Goal: Information Seeking & Learning: Learn about a topic

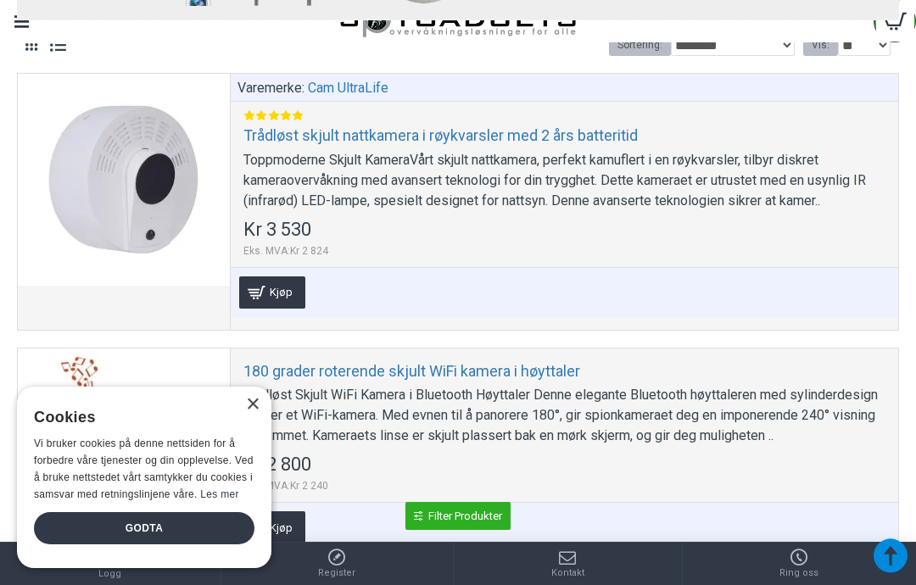
scroll to position [812, 0]
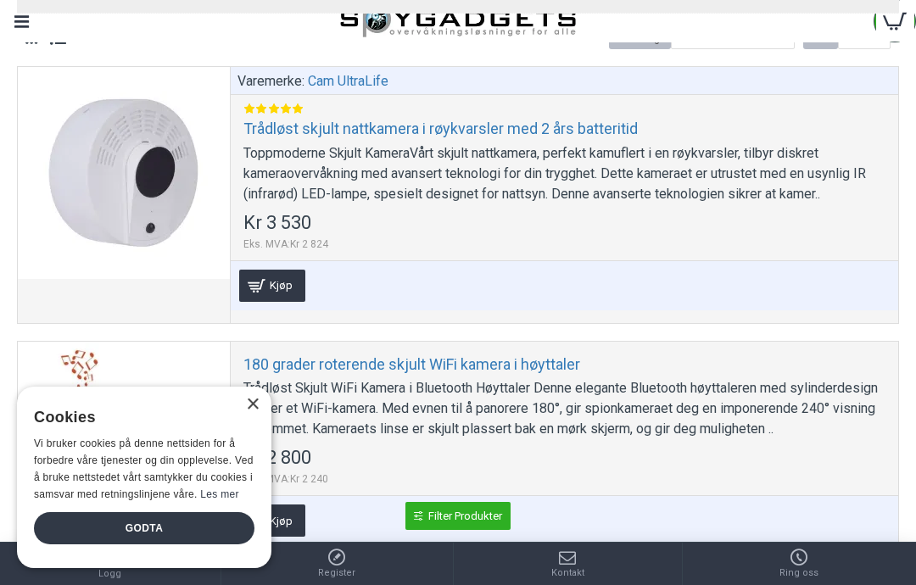
click at [498, 182] on div "Toppmoderne Skjult KameraVårt skjult nattkamera, perfekt kamuflert i en røykvar…" at bounding box center [564, 173] width 642 height 61
click at [94, 538] on div "Godta" at bounding box center [144, 528] width 221 height 32
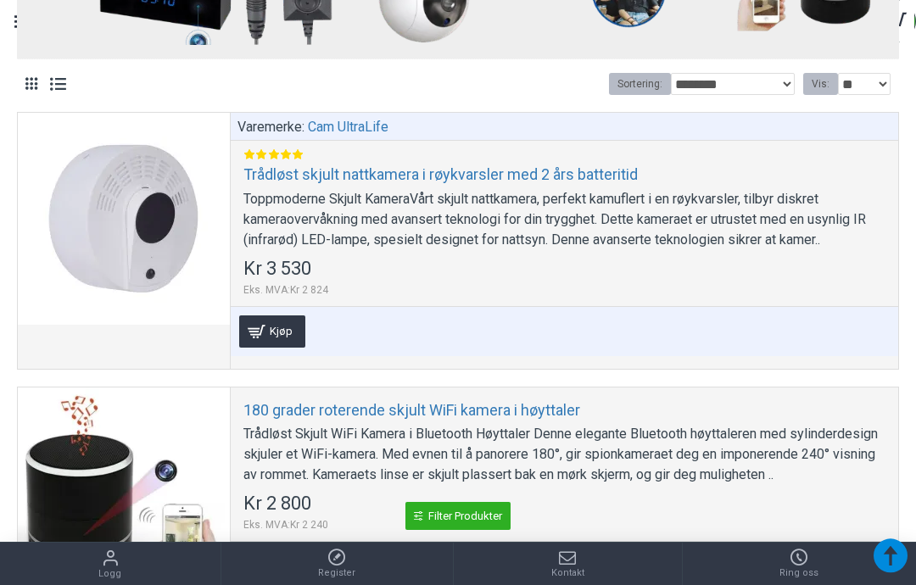
scroll to position [788, 0]
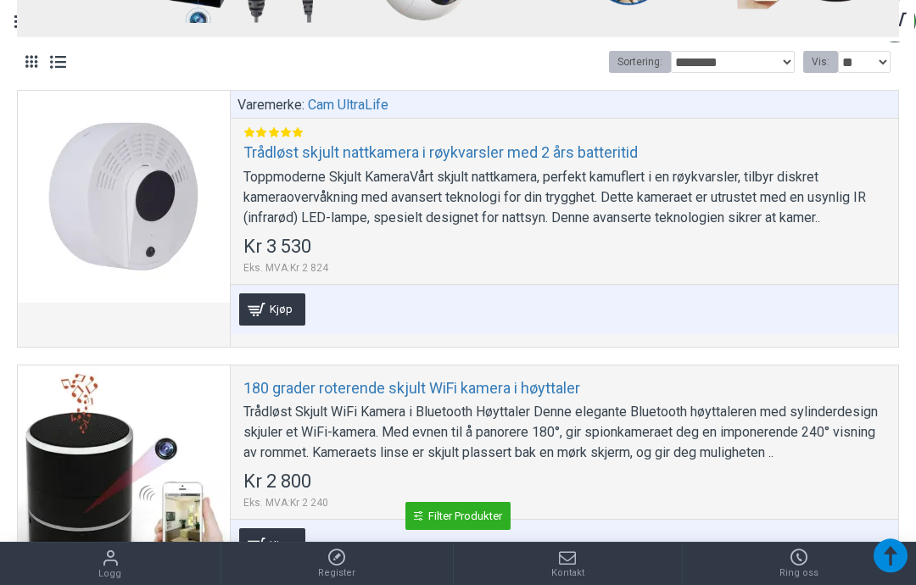
click at [844, 217] on div "Toppmoderne Skjult KameraVårt skjult nattkamera, perfekt kamuflert i en røykvar…" at bounding box center [564, 197] width 642 height 61
click at [776, 208] on div "Toppmoderne Skjult KameraVårt skjult nattkamera, perfekt kamuflert i en røykvar…" at bounding box center [564, 197] width 642 height 61
click at [764, 228] on div "Varemerke: Cam UltraLife Trådløst skjult nattkamera i røykvarsler med 2 års bat…" at bounding box center [564, 218] width 669 height 255
click at [176, 226] on div at bounding box center [124, 197] width 212 height 212
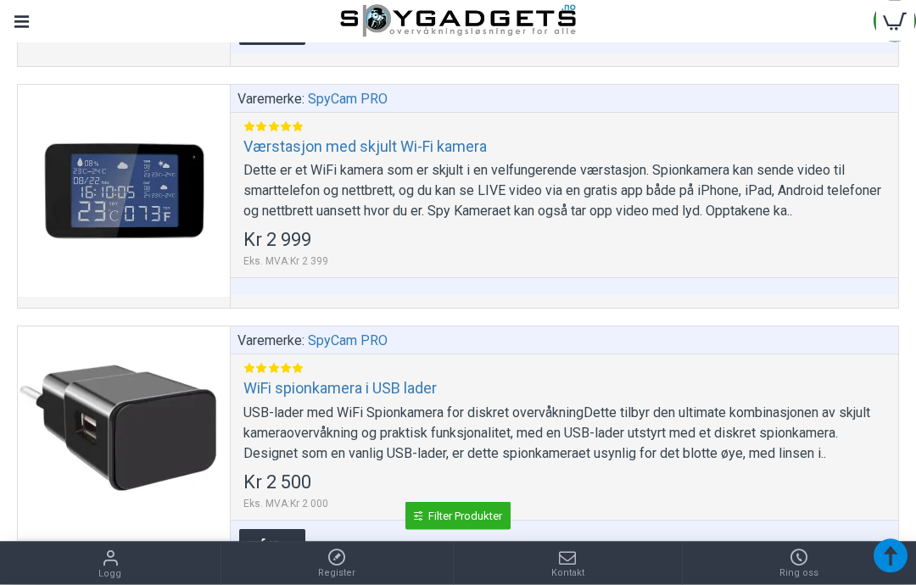
scroll to position [9798, 0]
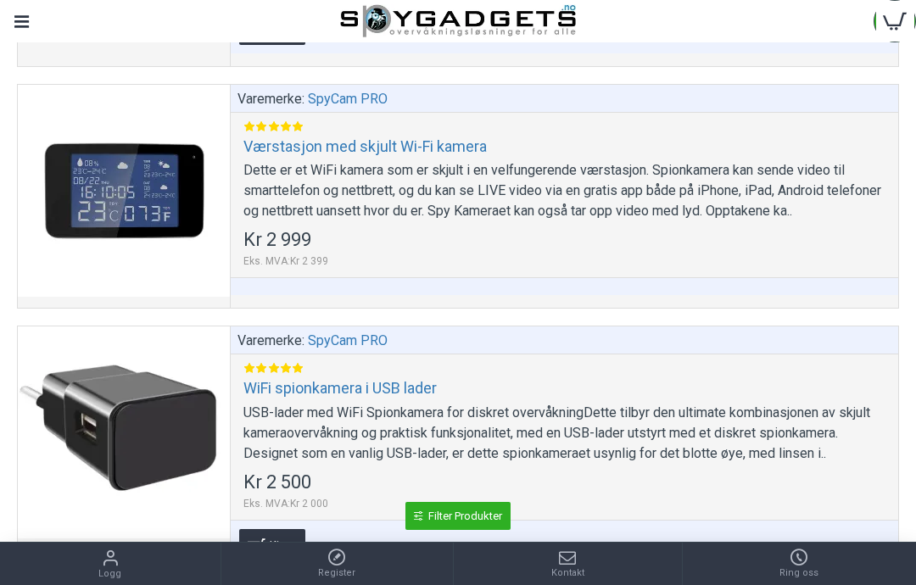
click at [840, 202] on div "Dette er et WiFi kamera som er skjult i en velfungerende værstasjon. Spionkamer…" at bounding box center [564, 190] width 642 height 61
click at [832, 216] on div "Dette er et WiFi kamera som er skjult i en velfungerende værstasjon. Spionkamer…" at bounding box center [564, 190] width 642 height 61
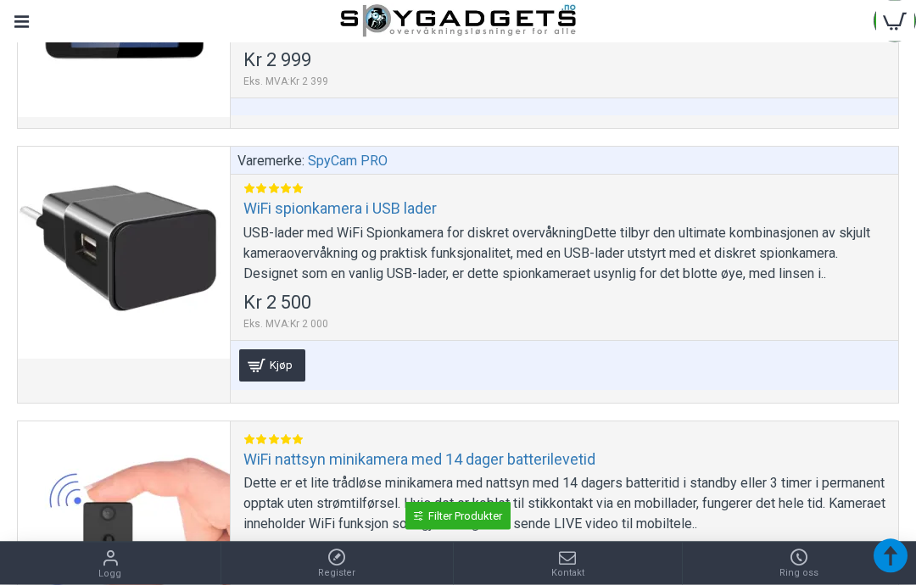
scroll to position [9978, 0]
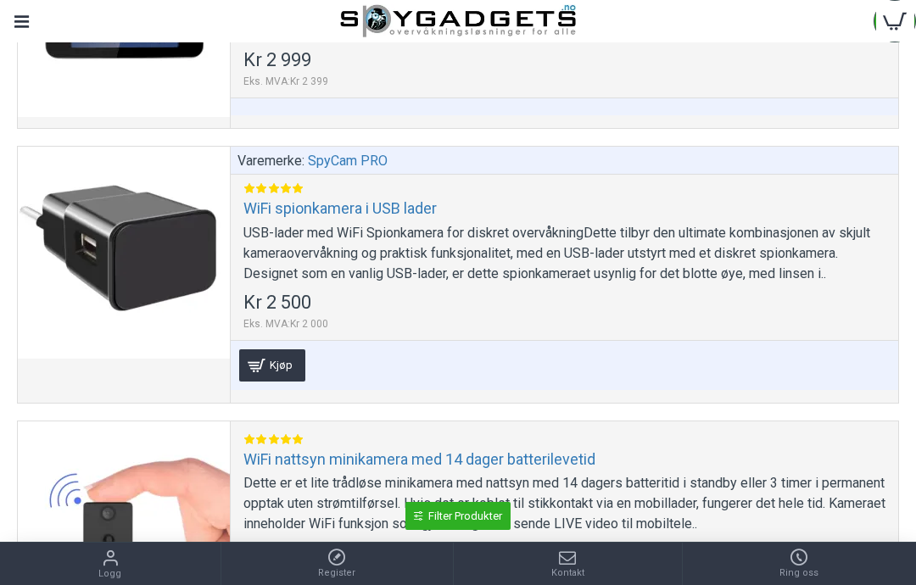
click at [830, 280] on div "USB-lader med WiFi Spionkamera for diskret overvåkningDette tilbyr den ultimate…" at bounding box center [564, 253] width 642 height 61
click at [827, 277] on div "USB-lader med WiFi Spionkamera for diskret overvåkningDette tilbyr den ultimate…" at bounding box center [564, 253] width 642 height 61
click at [527, 255] on div "USB-lader med WiFi Spionkamera for diskret overvåkningDette tilbyr den ultimate…" at bounding box center [564, 253] width 642 height 61
click at [418, 218] on link "WiFi spionkamera i USB lader" at bounding box center [339, 209] width 193 height 20
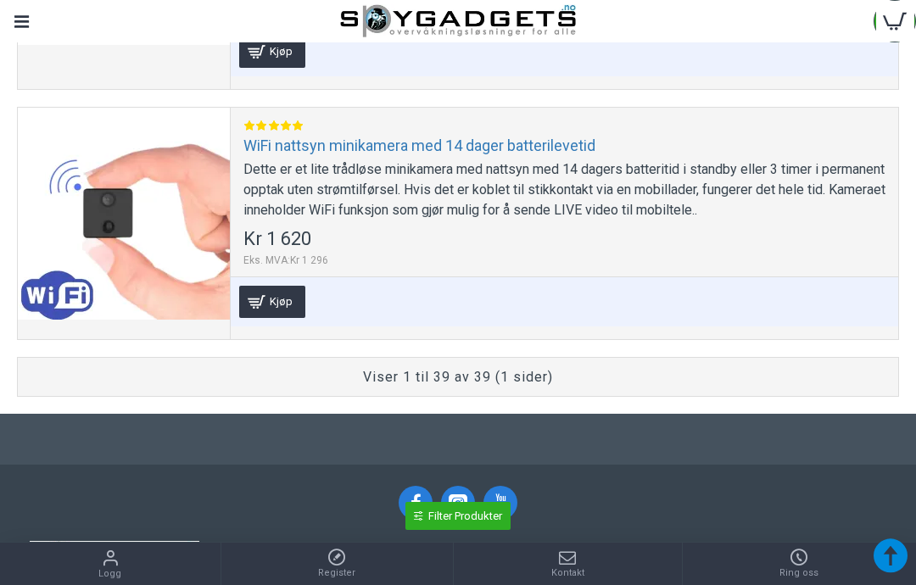
scroll to position [10293, 0]
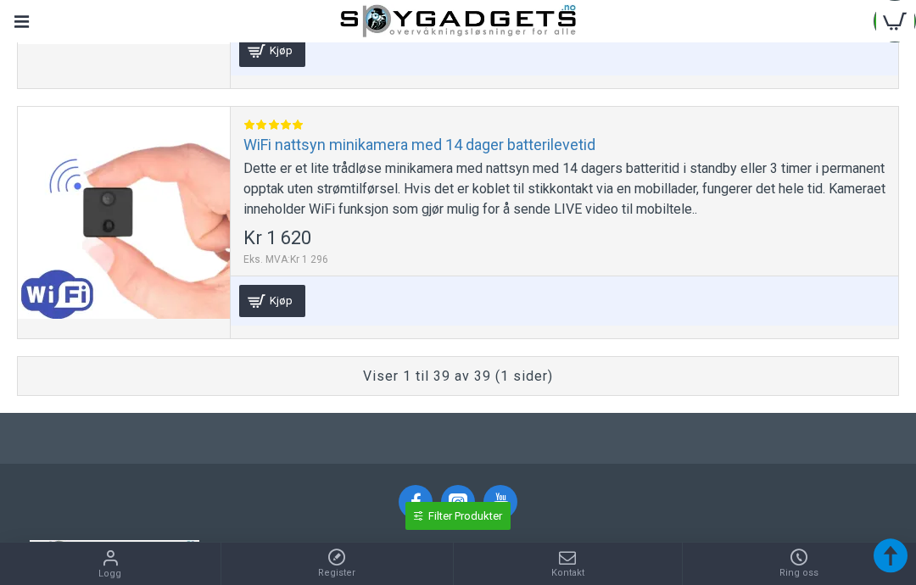
click at [471, 154] on link "WiFi nattsyn minikamera med 14 dager batterilevetid" at bounding box center [419, 145] width 352 height 20
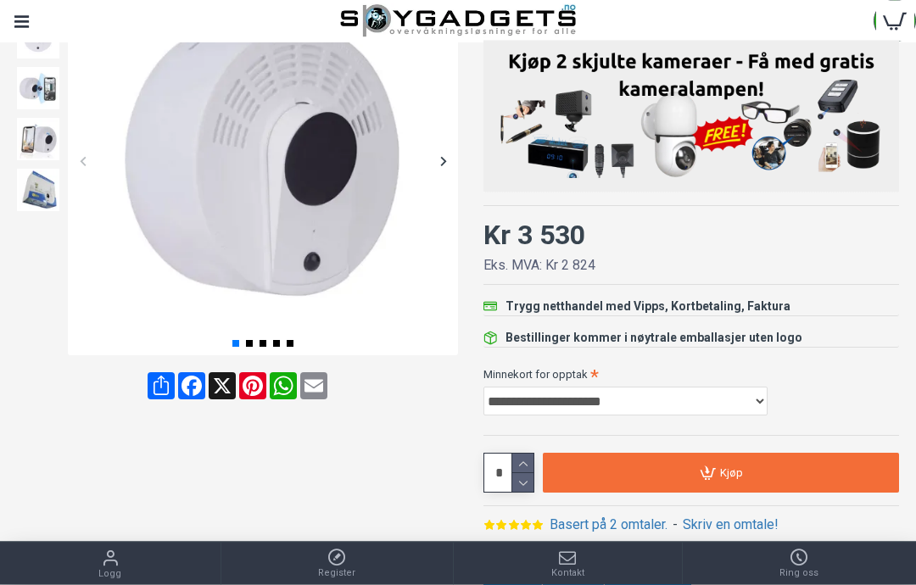
scroll to position [292, 0]
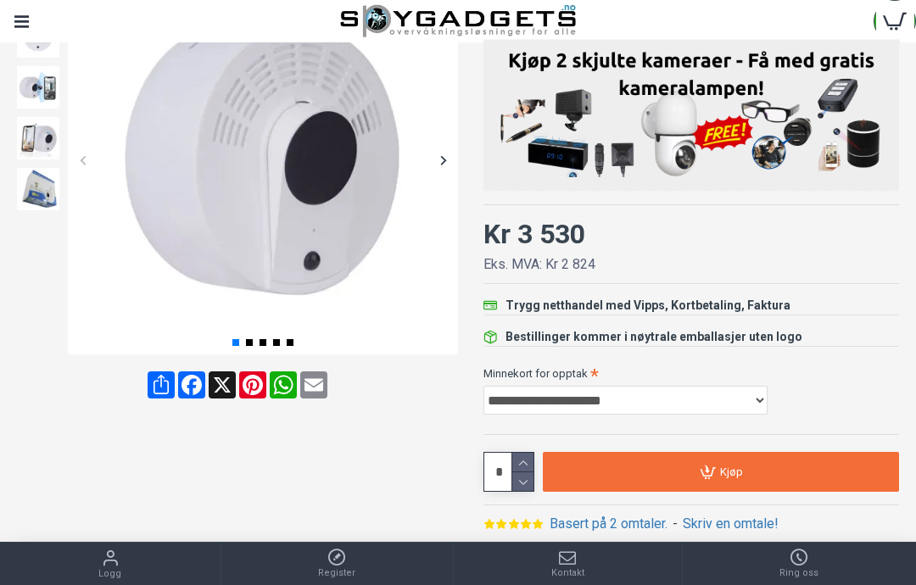
click at [433, 169] on div at bounding box center [443, 160] width 30 height 30
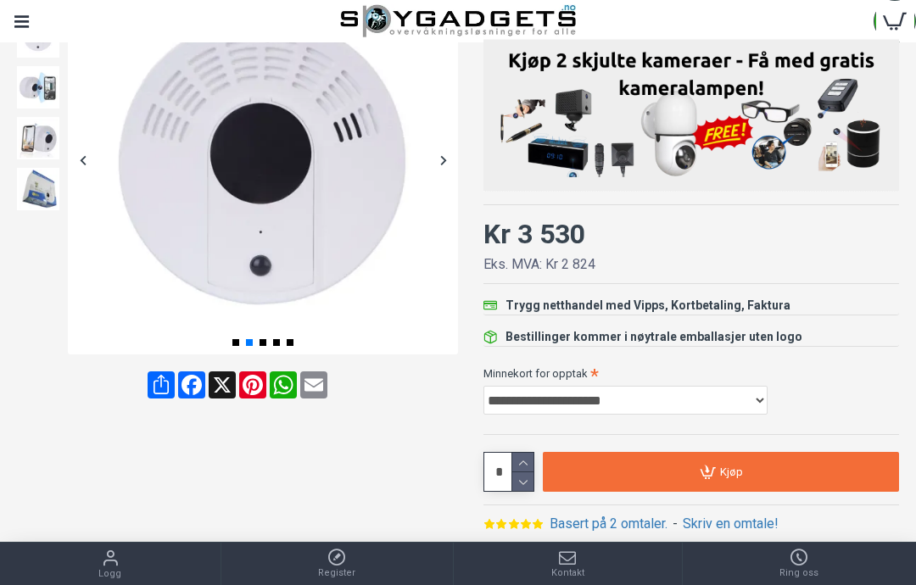
click at [435, 157] on div at bounding box center [443, 160] width 30 height 30
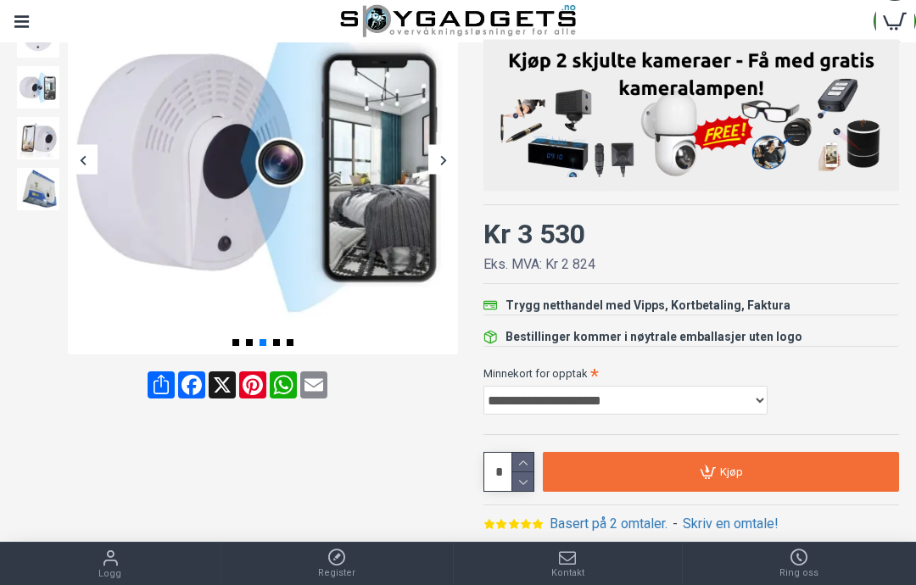
click at [444, 168] on div at bounding box center [443, 160] width 30 height 30
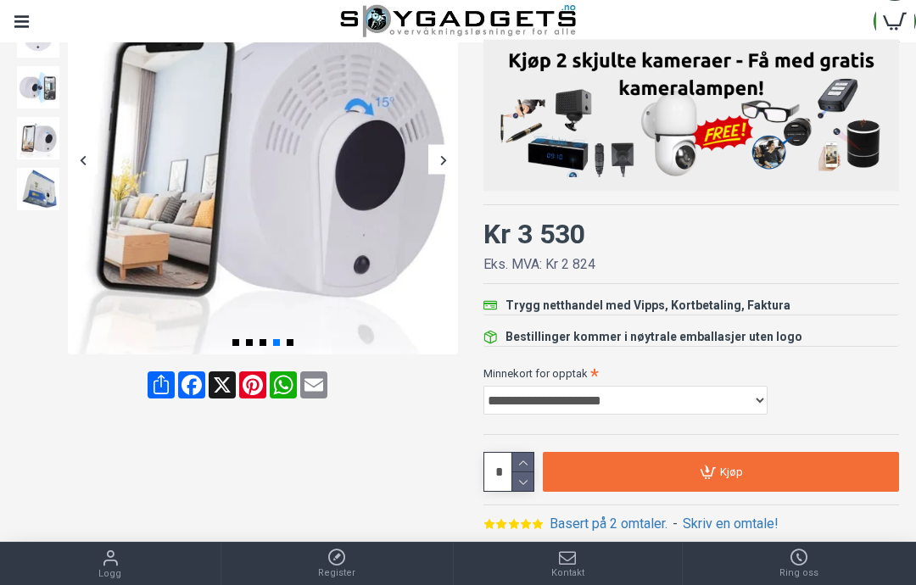
click at [434, 160] on div at bounding box center [443, 160] width 30 height 30
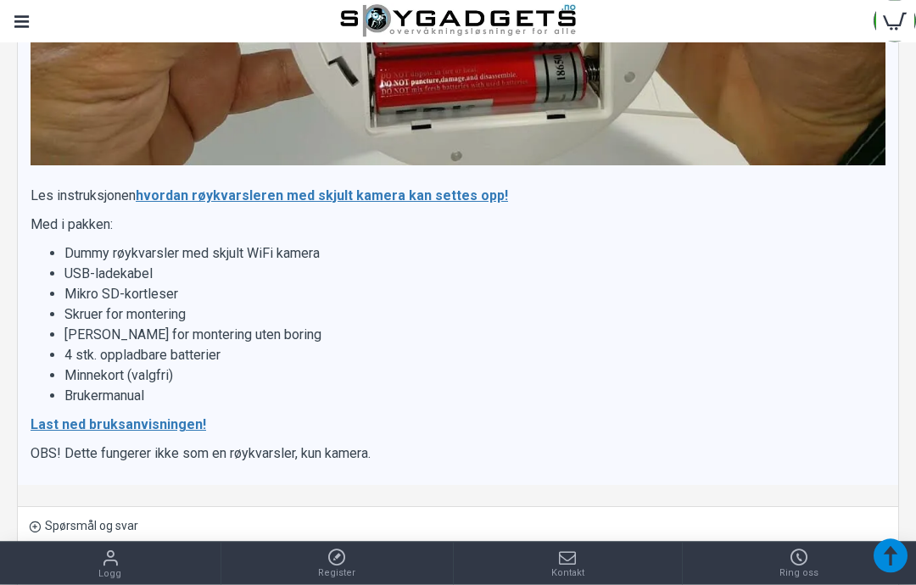
scroll to position [2020, 0]
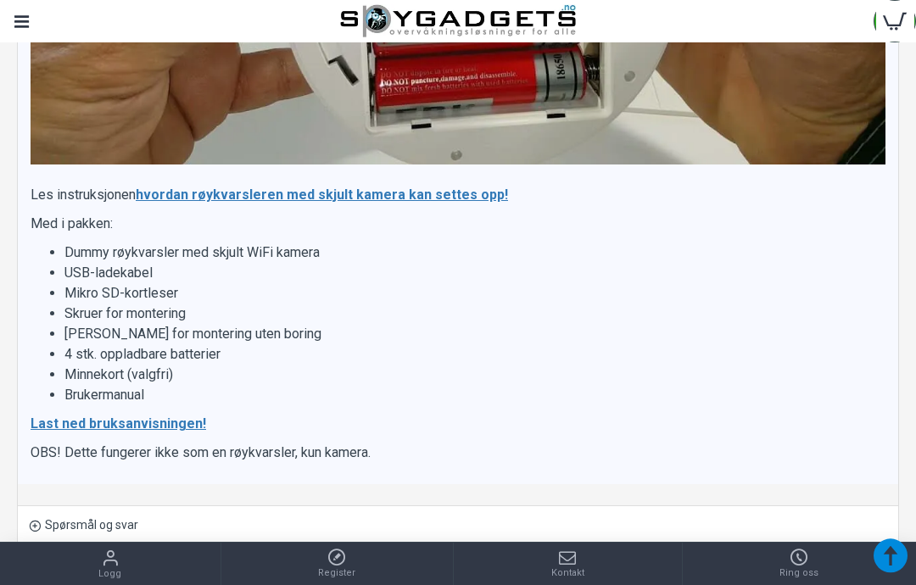
click at [832, 443] on p "OBS! Dette fungerer ikke som en røykvarsler, kun kamera." at bounding box center [458, 453] width 855 height 20
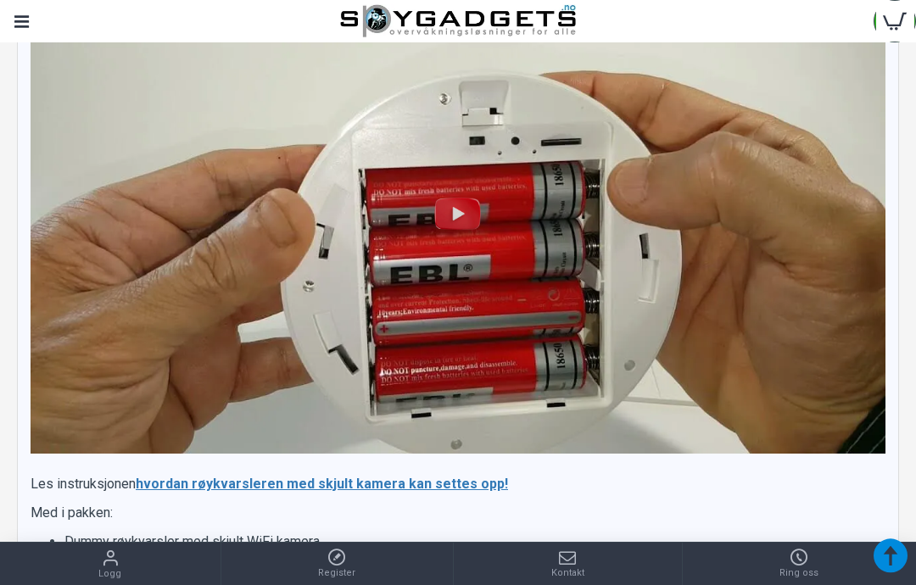
click at [831, 366] on img at bounding box center [458, 213] width 855 height 481
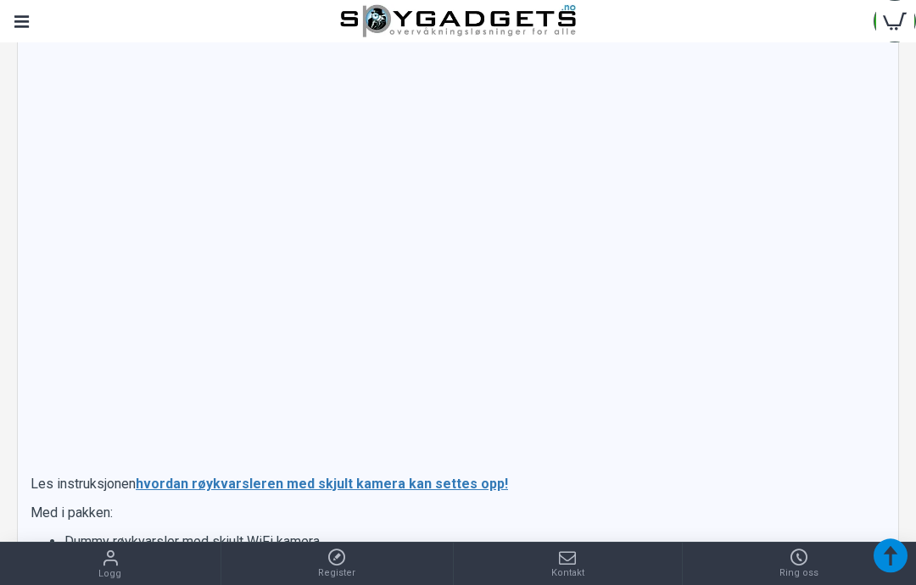
scroll to position [1699, 0]
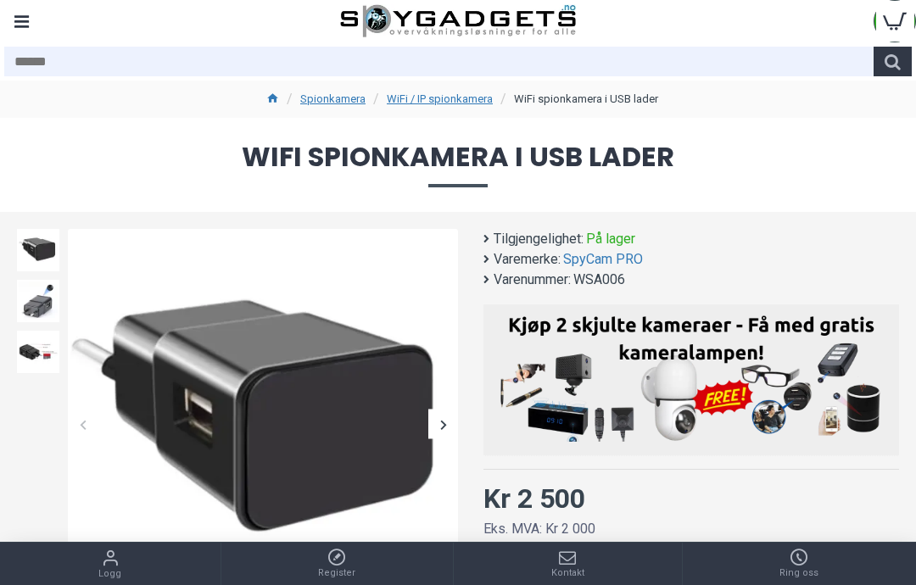
click at [445, 419] on div at bounding box center [443, 425] width 30 height 30
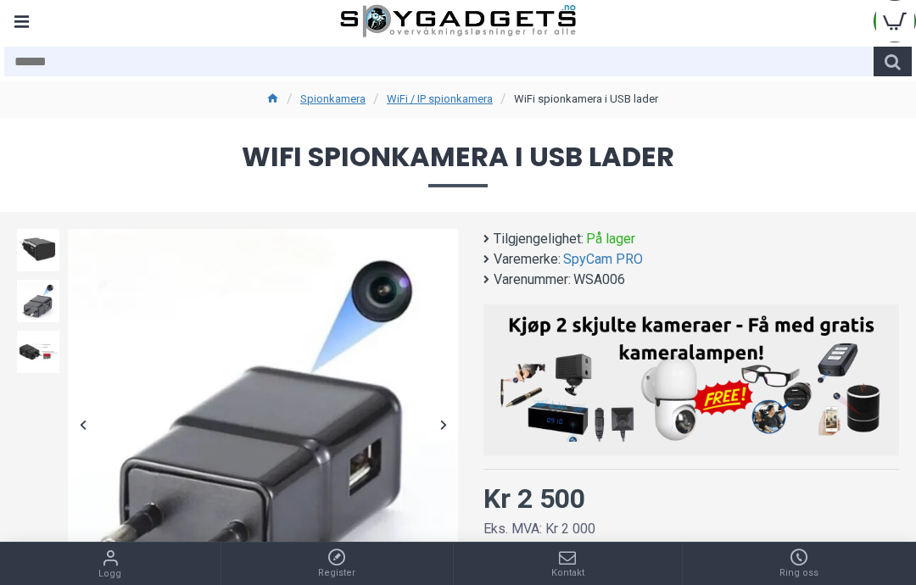
click at [446, 431] on div at bounding box center [443, 425] width 30 height 30
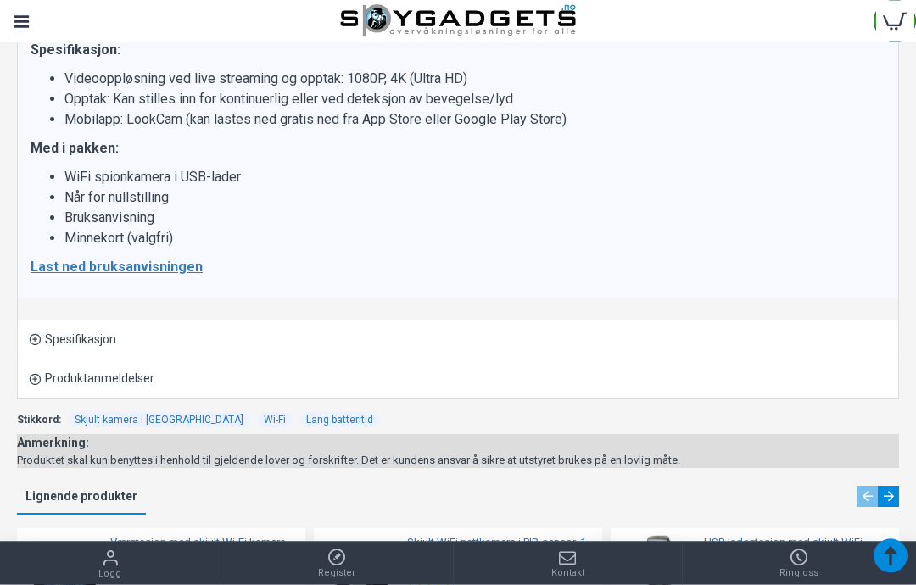
scroll to position [1326, 0]
click at [837, 268] on p "Last ned bruksanvisningen" at bounding box center [458, 267] width 855 height 20
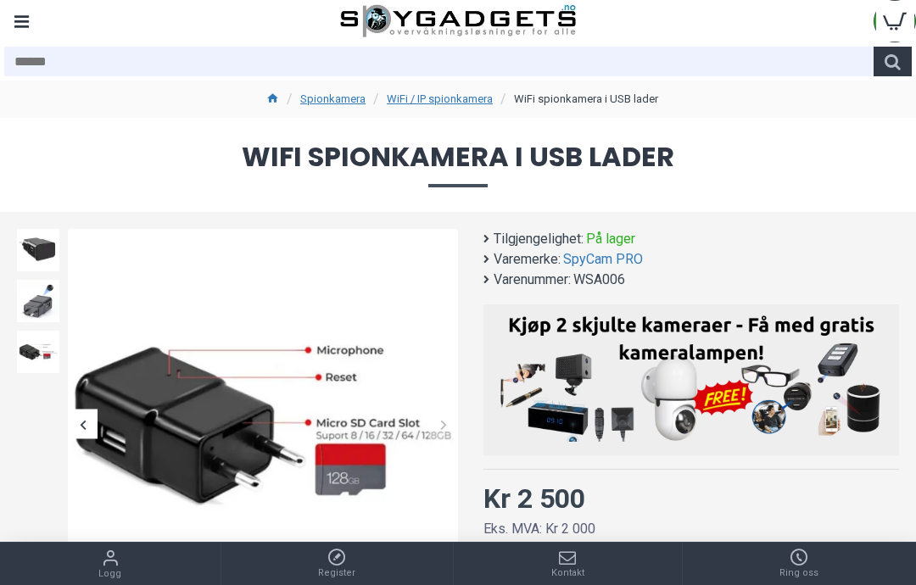
scroll to position [25, 0]
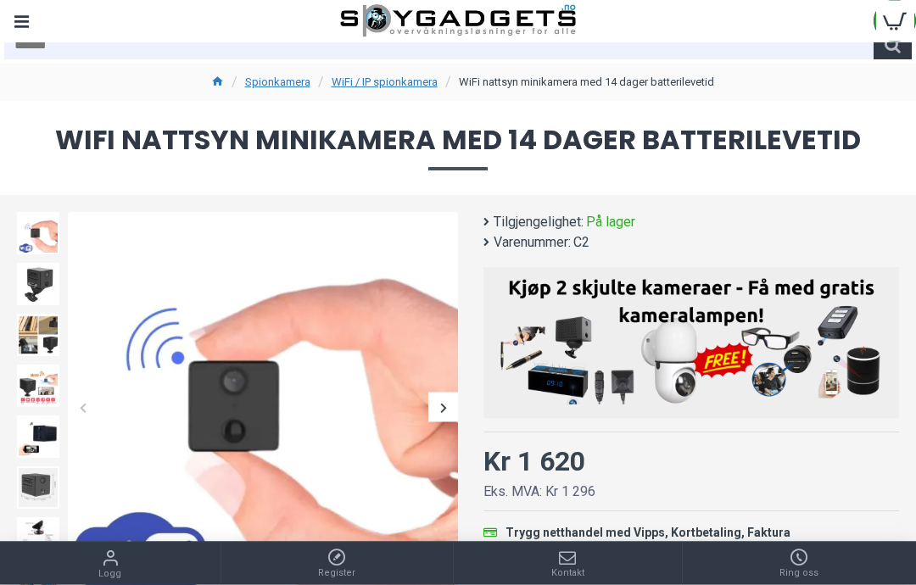
scroll to position [28, 0]
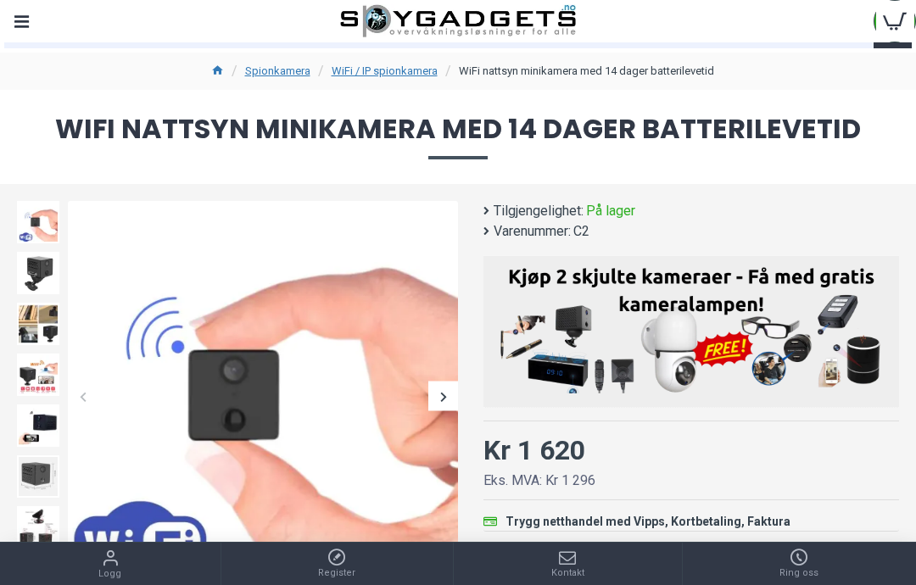
click at [442, 403] on div at bounding box center [443, 397] width 30 height 30
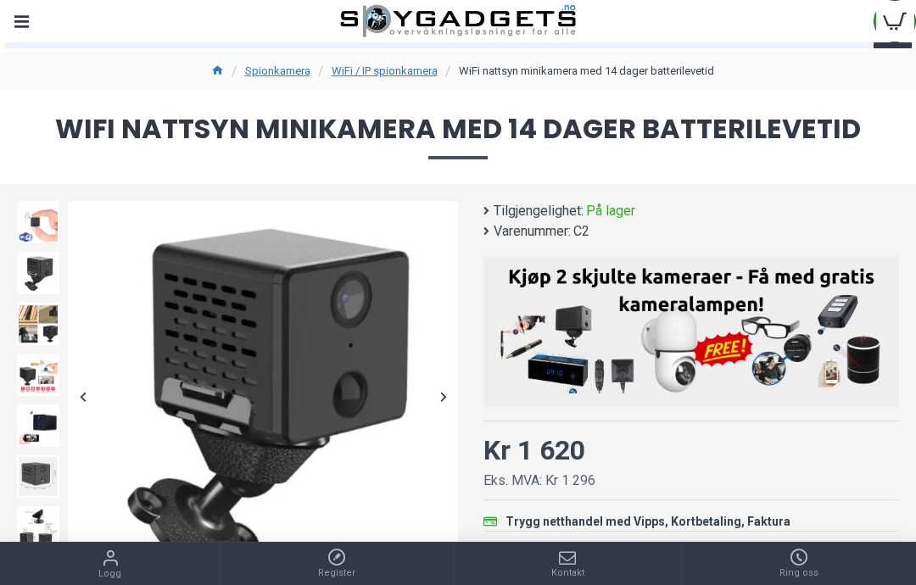
click at [439, 403] on div at bounding box center [443, 397] width 30 height 30
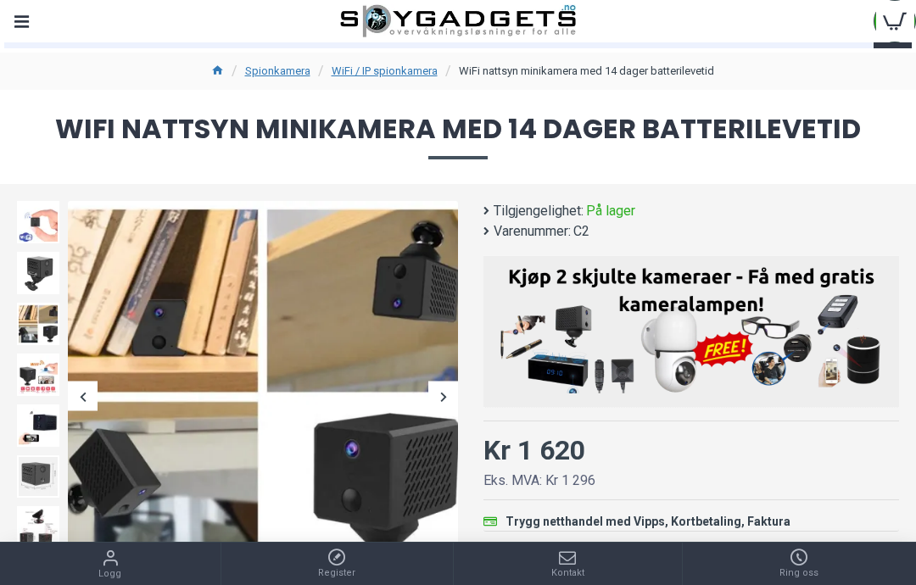
click at [436, 394] on div at bounding box center [443, 397] width 30 height 30
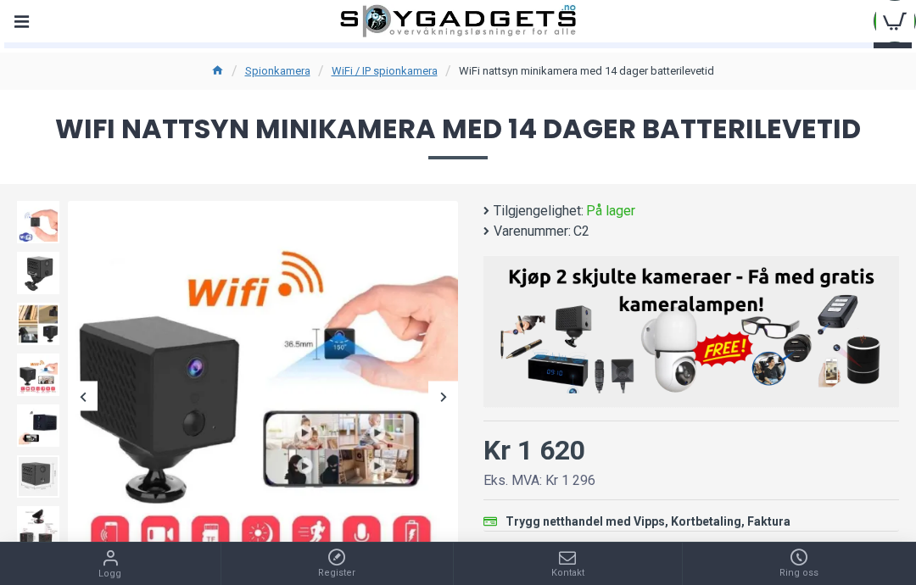
click at [439, 393] on div at bounding box center [443, 397] width 30 height 30
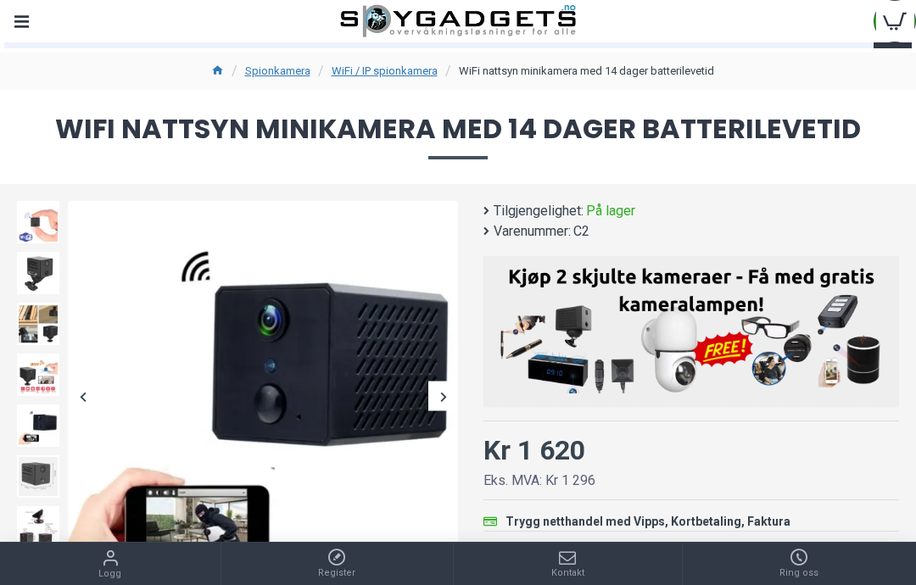
click at [439, 397] on div at bounding box center [443, 397] width 30 height 30
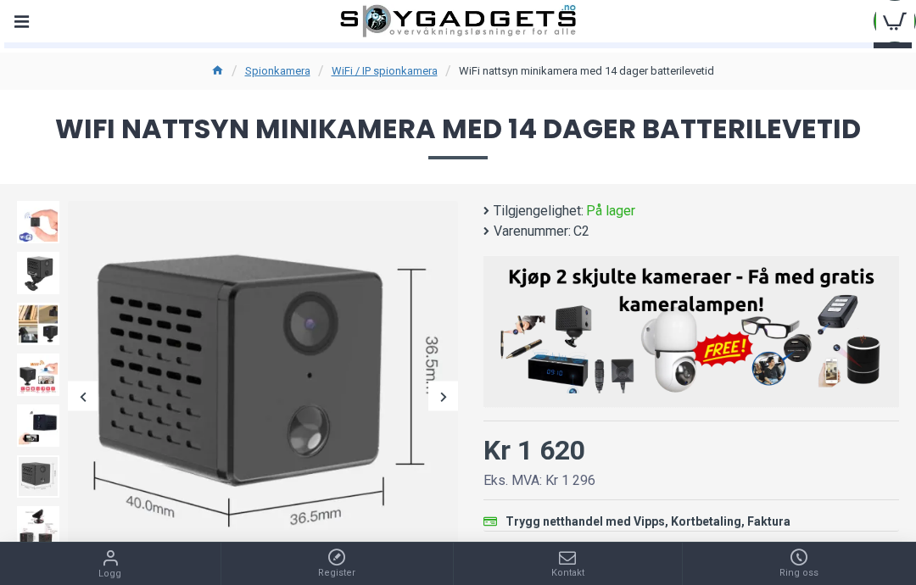
click at [428, 404] on img at bounding box center [263, 396] width 390 height 390
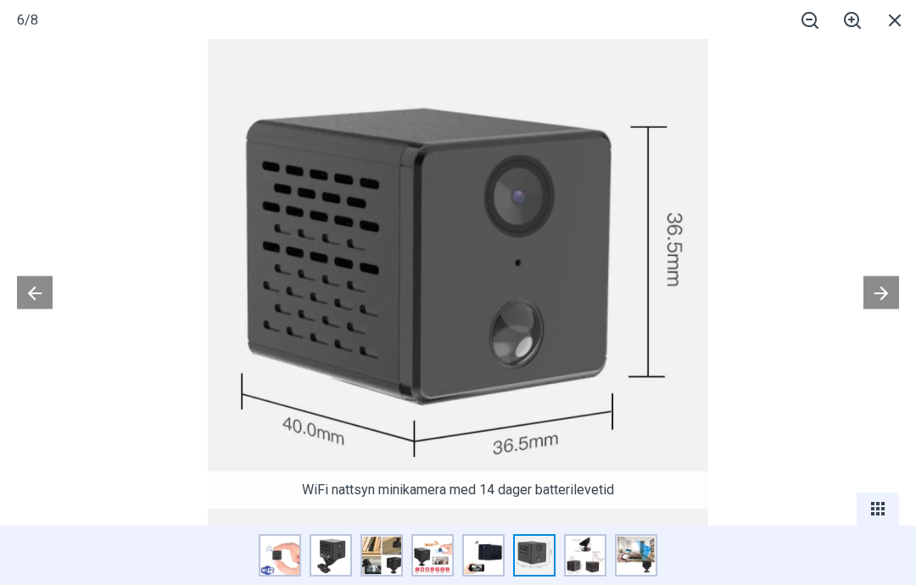
click at [27, 310] on button at bounding box center [35, 293] width 36 height 33
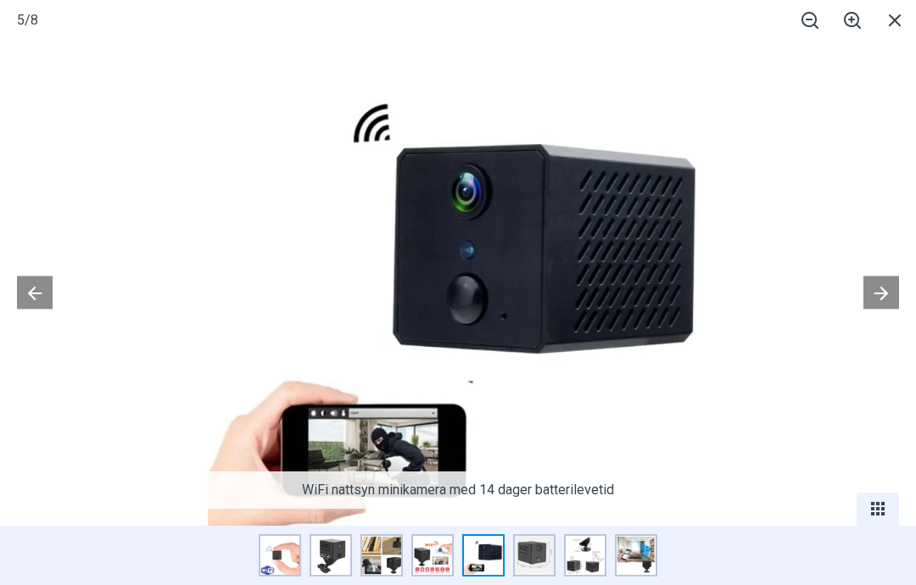
click at [912, 23] on span at bounding box center [895, 20] width 42 height 40
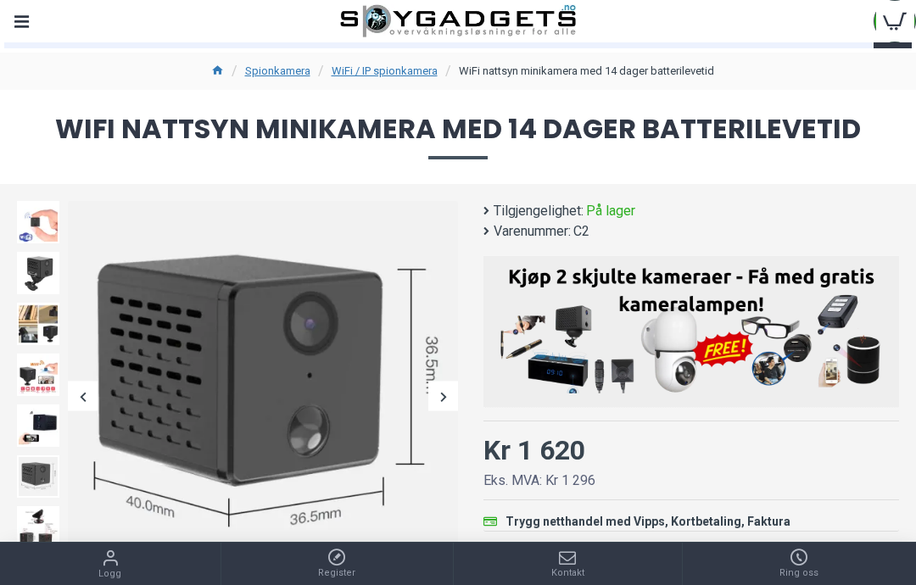
scroll to position [0, 0]
